Goal: Task Accomplishment & Management: Complete application form

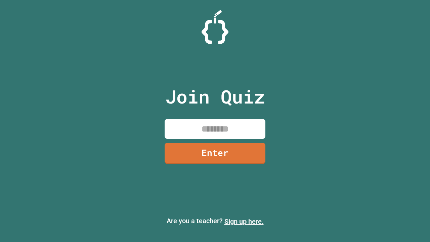
click at [244, 222] on link "Sign up here." at bounding box center [244, 222] width 39 height 8
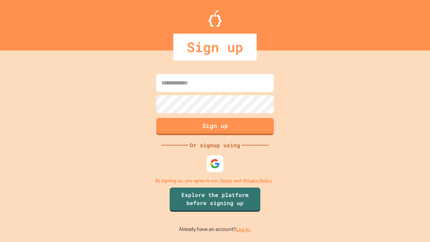
click at [244, 229] on link "Log in." at bounding box center [243, 229] width 15 height 7
